Goal: Information Seeking & Learning: Learn about a topic

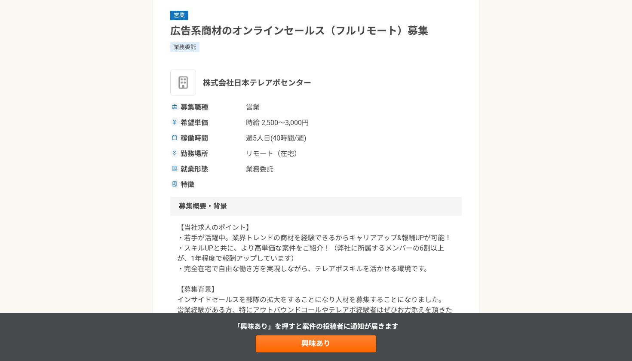
scroll to position [57, 0]
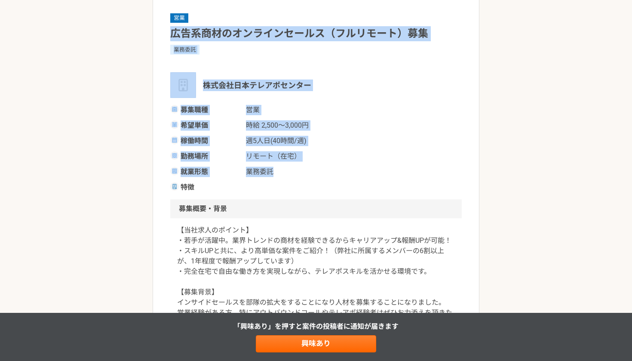
drag, startPoint x: 287, startPoint y: 169, endPoint x: 239, endPoint y: 20, distance: 156.7
click at [239, 20] on div "営業 広告系商材のオンラインセールス（フルリモート）募集 業務委託 株式会社日本テレアポセンター 募集職種 営業 希望単価 時給 2,500〜3,000円 稼…" at bounding box center [315, 102] width 291 height 180
click at [279, 89] on span "株式会社日本テレアポセンター" at bounding box center [257, 86] width 108 height 12
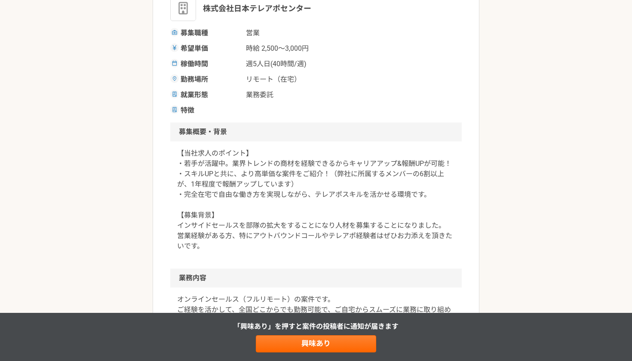
scroll to position [122, 0]
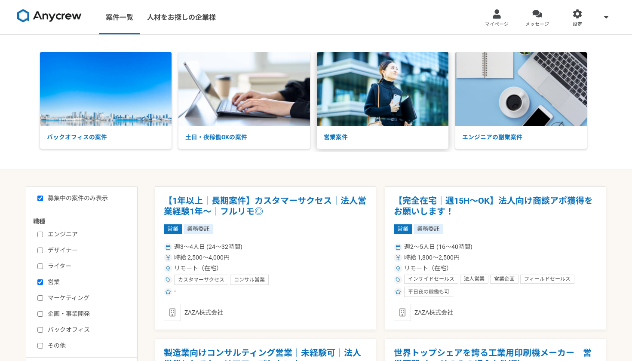
click at [371, 137] on p "営業案件" at bounding box center [383, 137] width 132 height 23
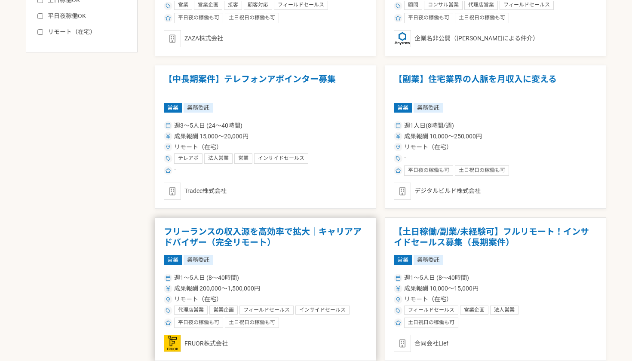
scroll to position [435, 0]
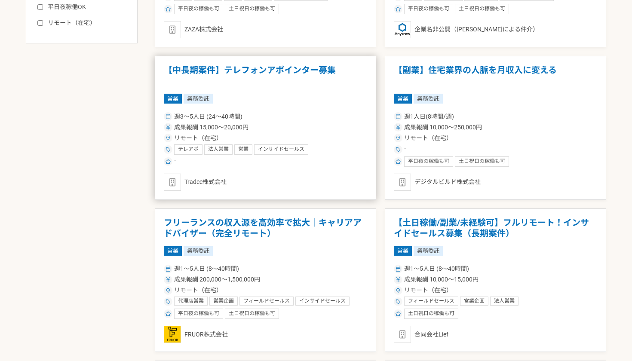
click at [264, 67] on h1 "【中長期案件】テレフォンアポインター募集" at bounding box center [265, 76] width 203 height 22
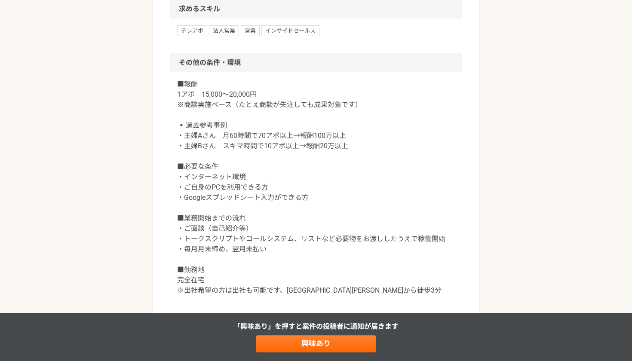
scroll to position [686, 0]
